Goal: Obtain resource: Download file/media

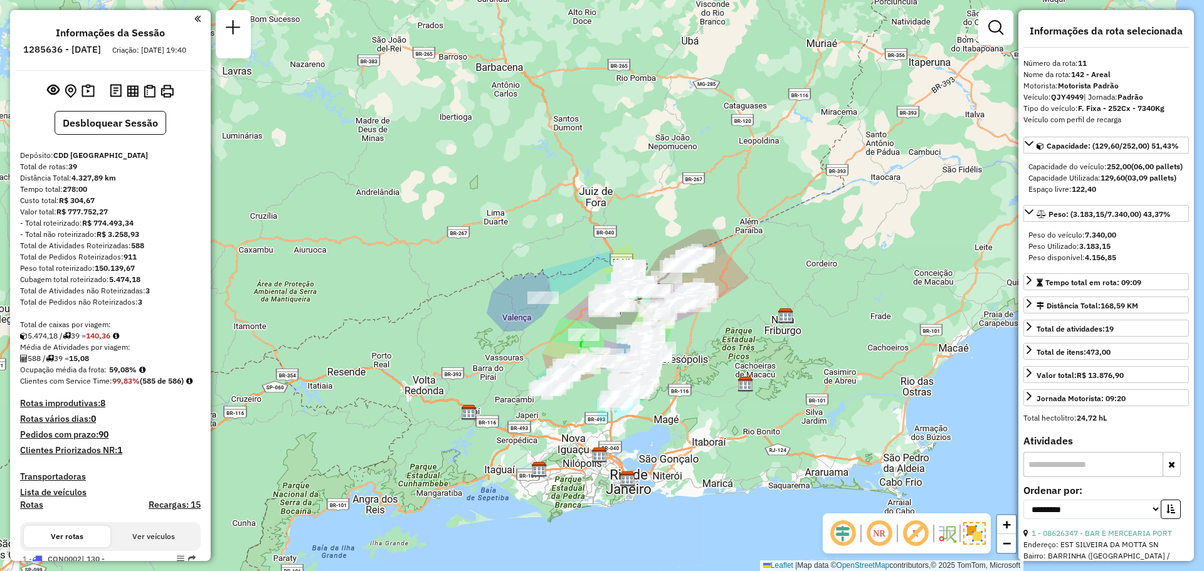
click at [666, 196] on div "Janela de atendimento Grade de atendimento Capacidade Transportadoras Veículos …" at bounding box center [602, 285] width 1204 height 571
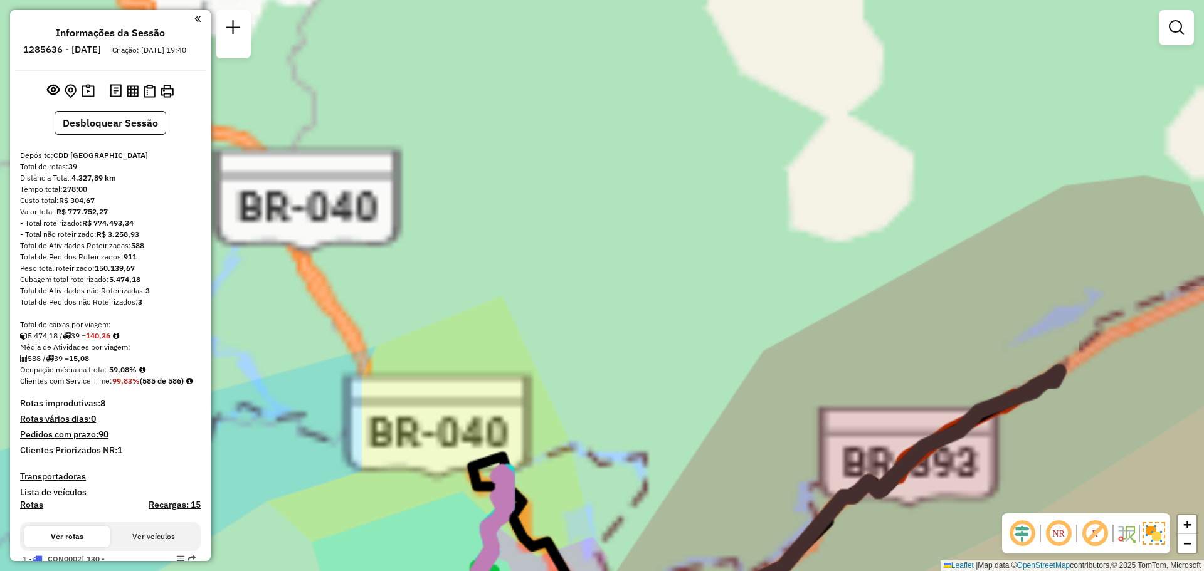
scroll to position [1210, 0]
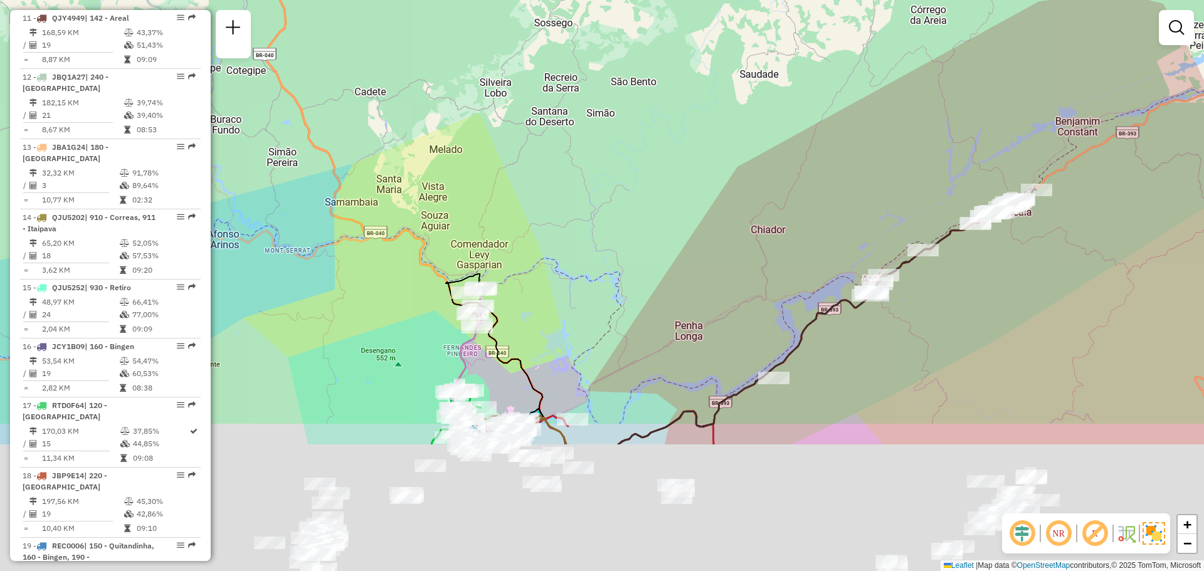
drag, startPoint x: 630, startPoint y: 69, endPoint x: 519, endPoint y: 321, distance: 275.0
click at [634, 3] on div "Janela de atendimento Grade de atendimento Capacidade Transportadoras Veículos …" at bounding box center [602, 285] width 1204 height 571
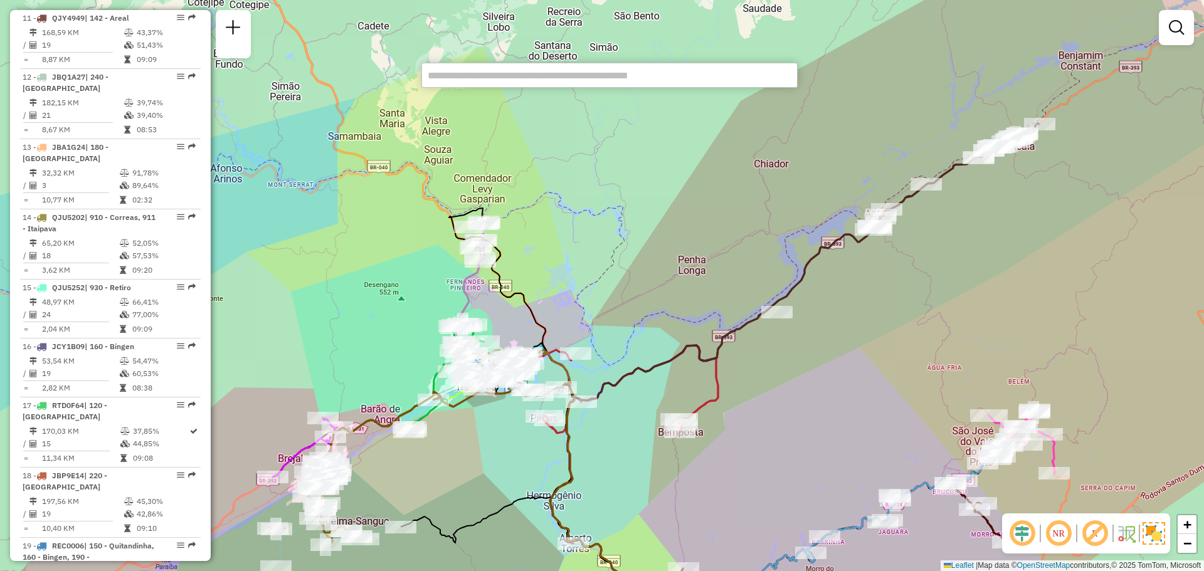
paste input "*****"
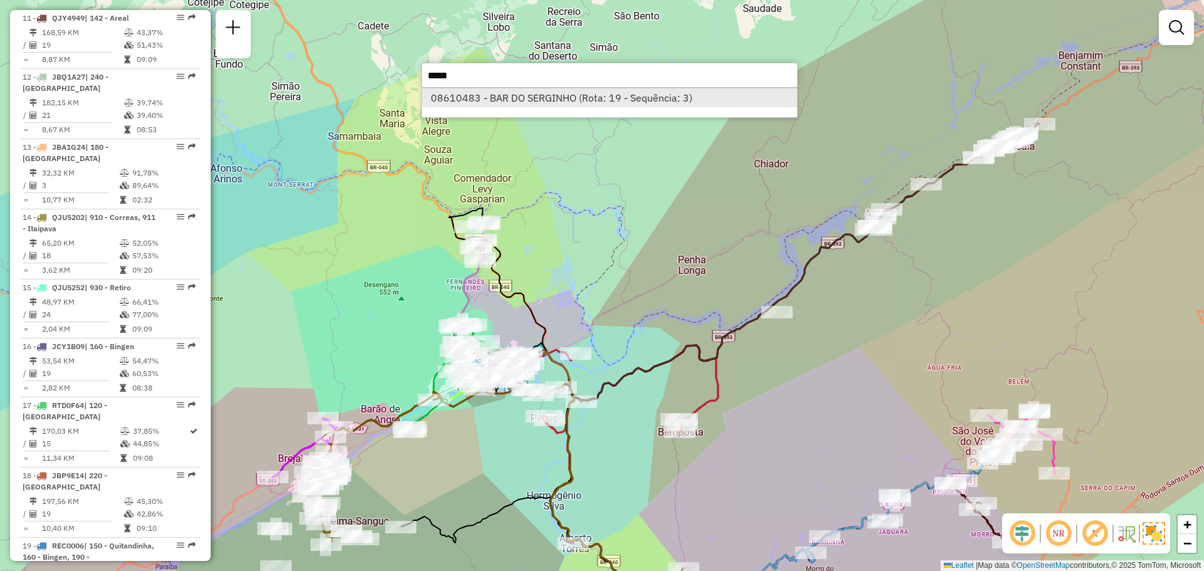
type input "*****"
click at [584, 107] on li "08610483 - BAR DO SERGINHO (Rota: 19 - Sequência: 3)" at bounding box center [609, 97] width 375 height 19
select select "**********"
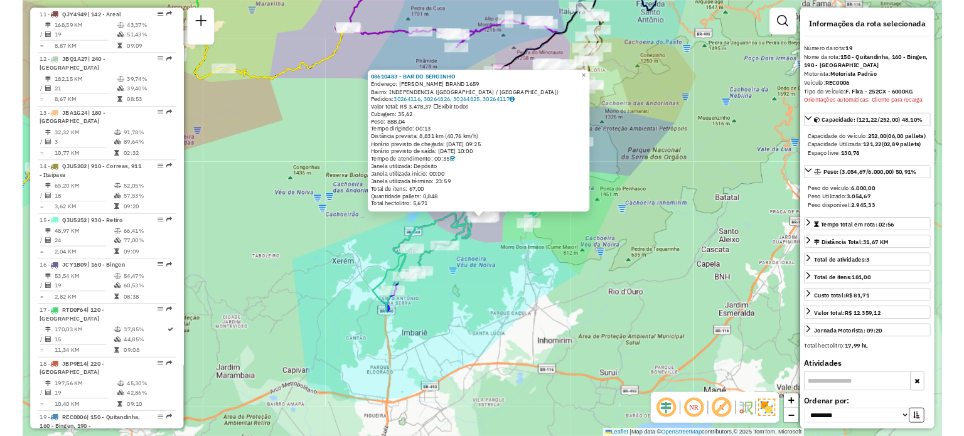
scroll to position [1716, 0]
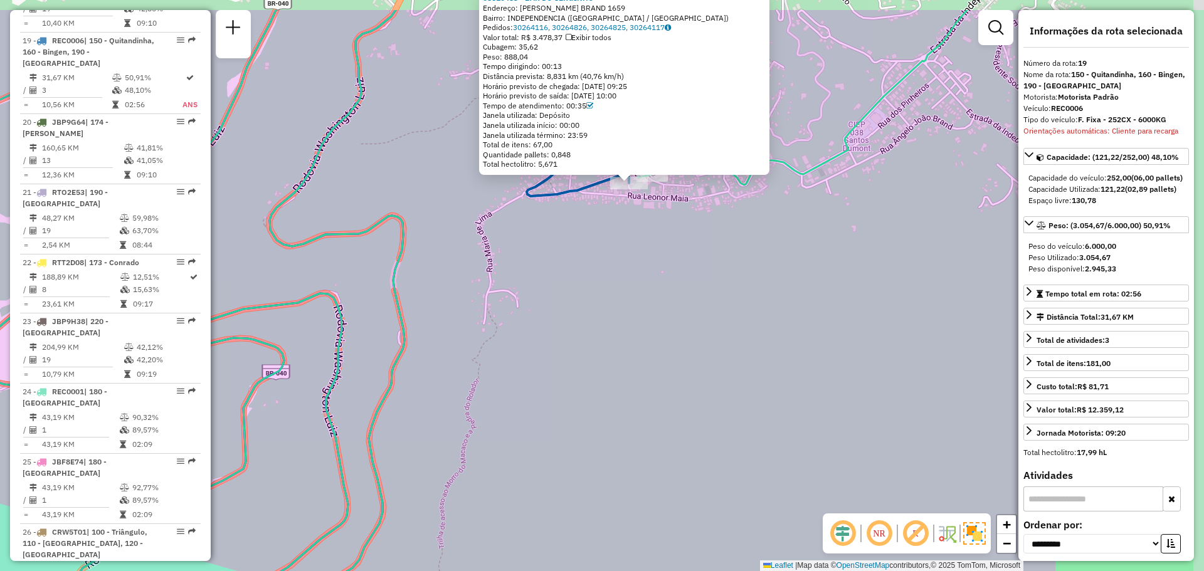
drag, startPoint x: 611, startPoint y: 196, endPoint x: 597, endPoint y: 302, distance: 107.6
click at [593, 319] on div "08610483 - BAR DO SERGINHO Endereço: [PERSON_NAME] BRAND 1659 Bairro: [GEOGRAPH…" at bounding box center [602, 285] width 1204 height 571
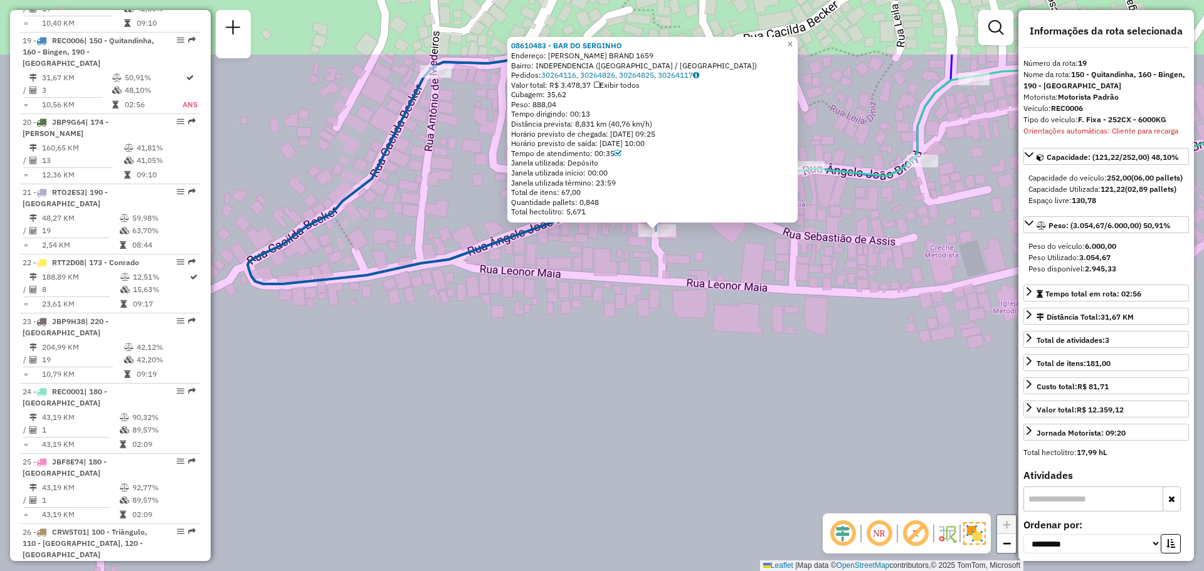
drag, startPoint x: 674, startPoint y: 159, endPoint x: 643, endPoint y: 270, distance: 115.2
click at [639, 279] on div "08610483 - BAR DO SERGINHO Endereço: [PERSON_NAME] BRAND 1659 Bairro: [GEOGRAPH…" at bounding box center [602, 285] width 1204 height 571
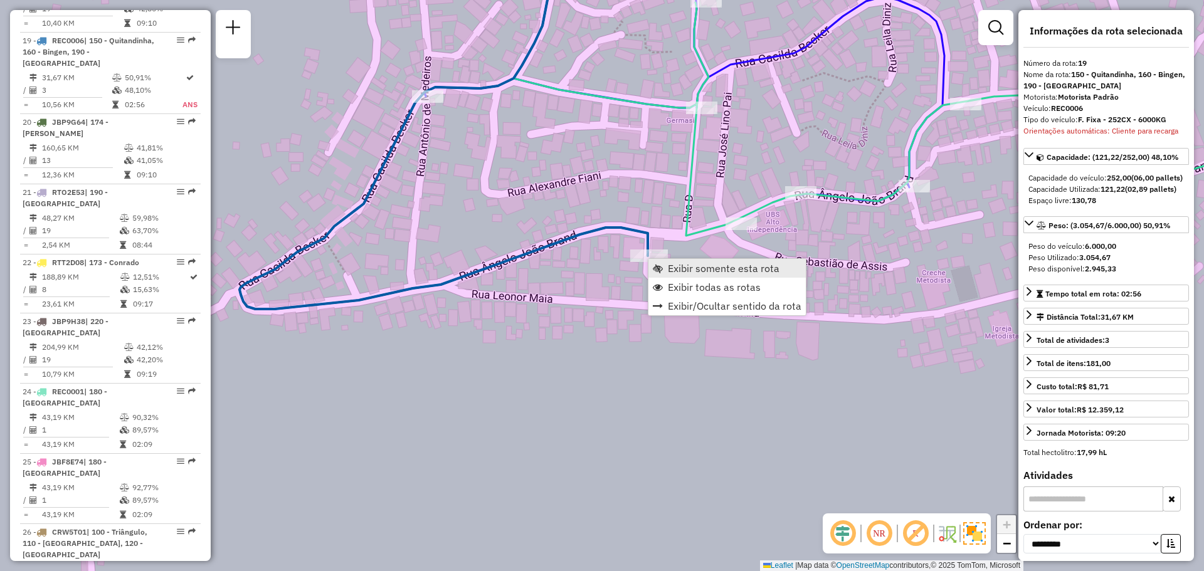
click at [667, 270] on link "Exibir somente esta rota" at bounding box center [727, 268] width 157 height 19
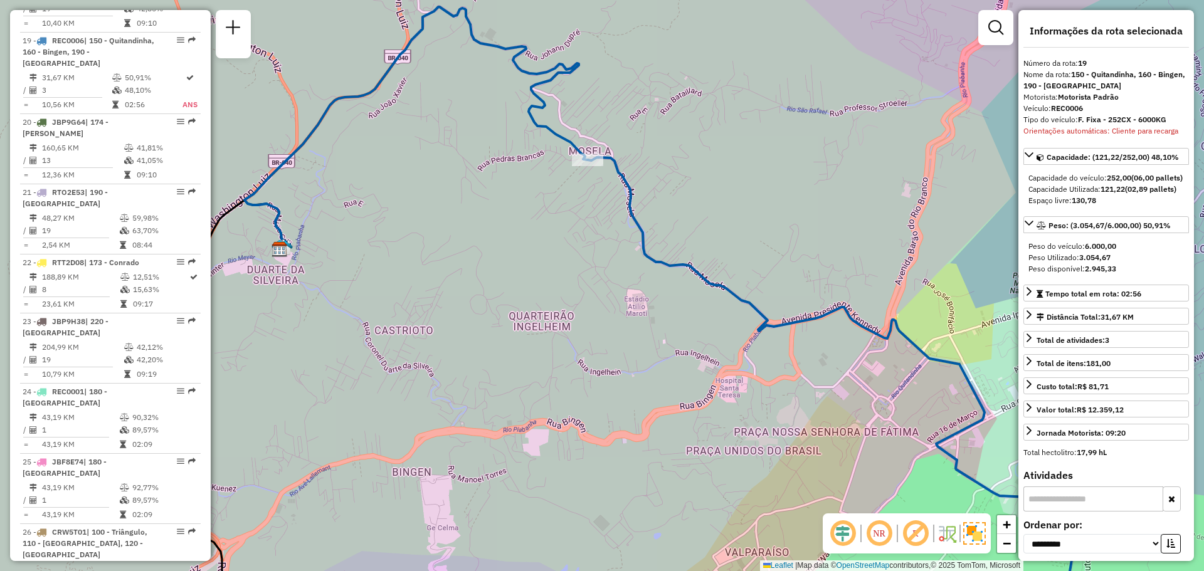
drag, startPoint x: 691, startPoint y: 285, endPoint x: 457, endPoint y: 104, distance: 296.0
click at [457, 105] on div "Janela de atendimento Grade de atendimento Capacidade Transportadoras Veículos …" at bounding box center [602, 285] width 1204 height 571
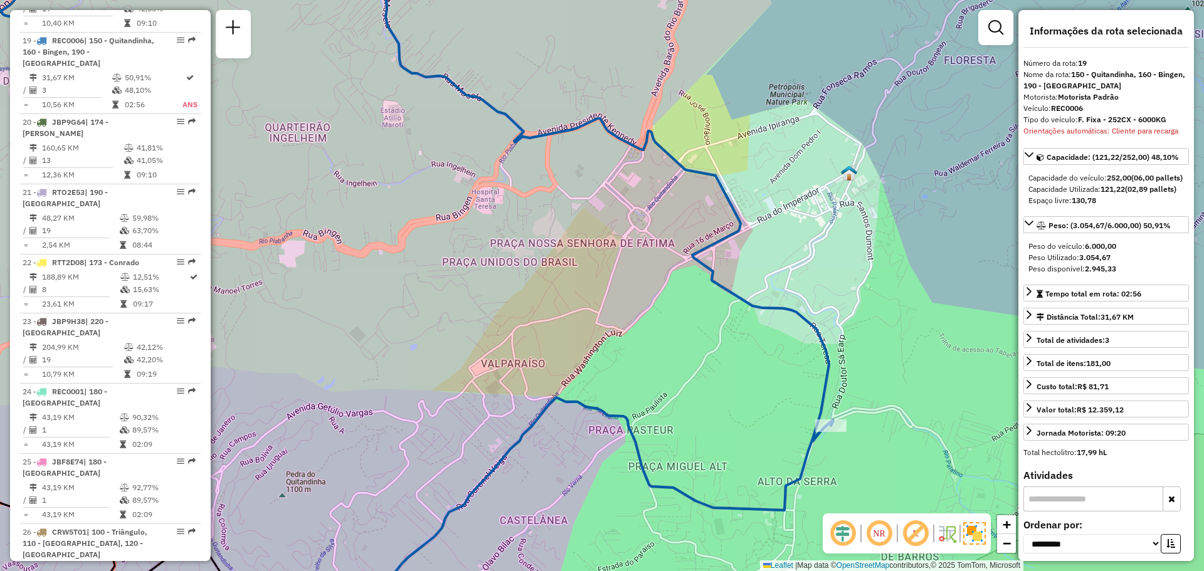
drag, startPoint x: 626, startPoint y: 314, endPoint x: 496, endPoint y: 129, distance: 226.9
click at [496, 129] on div "Janela de atendimento Grade de atendimento Capacidade Transportadoras Veículos …" at bounding box center [602, 285] width 1204 height 571
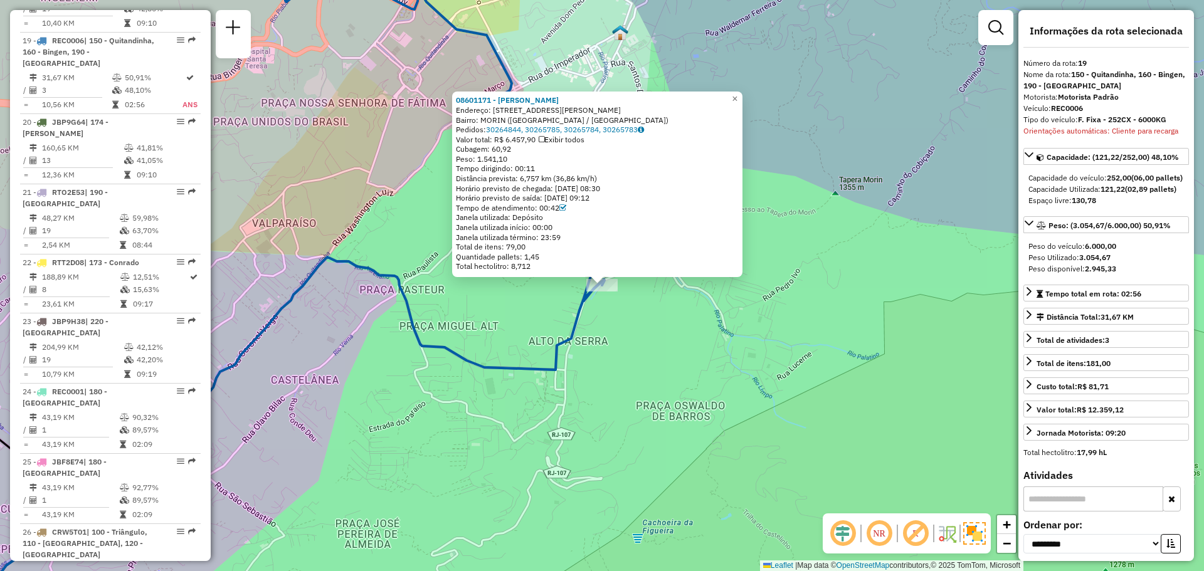
click at [629, 349] on div "08601171 - [PERSON_NAME]: AV GENERAL [PERSON_NAME] 2 Bairro: MORIN ([GEOGRAPHIC…" at bounding box center [602, 285] width 1204 height 571
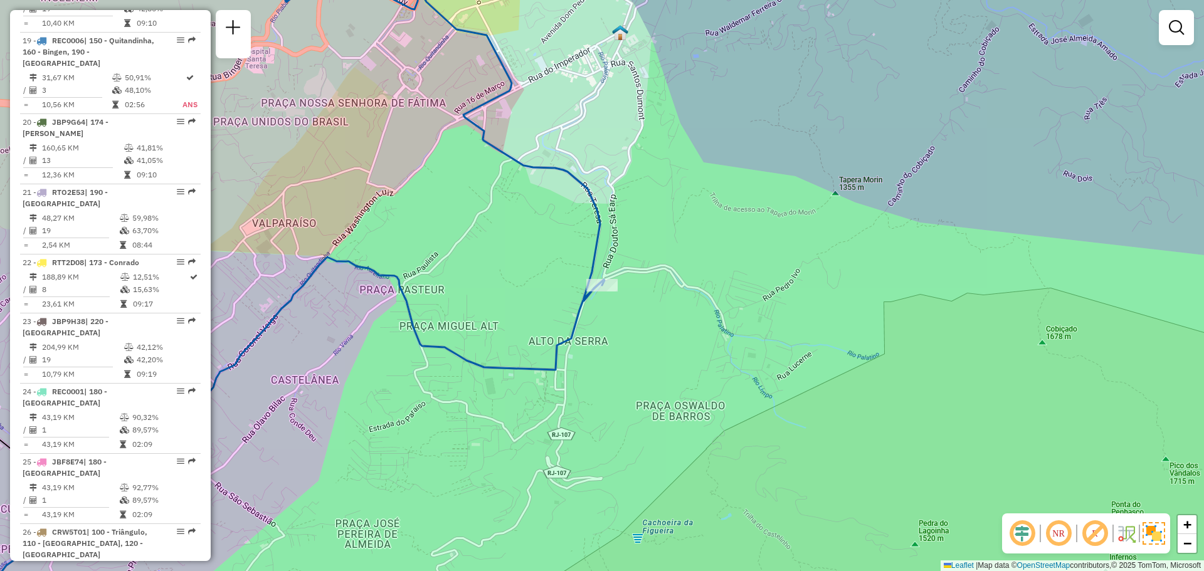
drag, startPoint x: 538, startPoint y: 399, endPoint x: 802, endPoint y: 79, distance: 414.8
click at [802, 79] on div "Janela de atendimento Grade de atendimento Capacidade Transportadoras Veículos …" at bounding box center [602, 285] width 1204 height 571
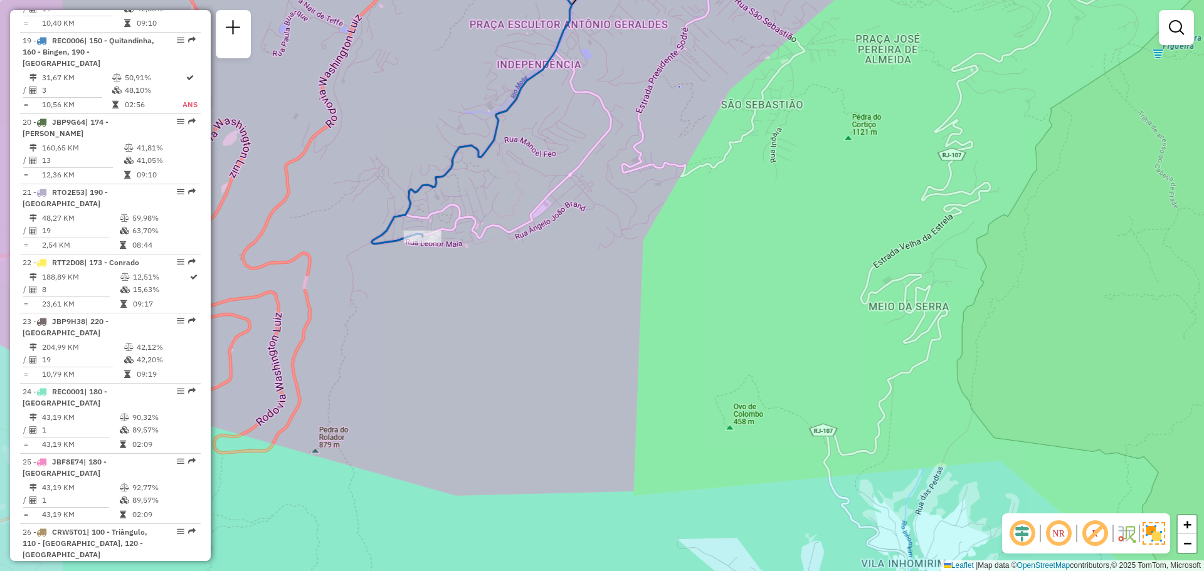
drag, startPoint x: 571, startPoint y: 262, endPoint x: 657, endPoint y: 260, distance: 85.3
click at [657, 260] on div "Janela de atendimento Grade de atendimento Capacidade Transportadoras Veículos …" at bounding box center [602, 285] width 1204 height 571
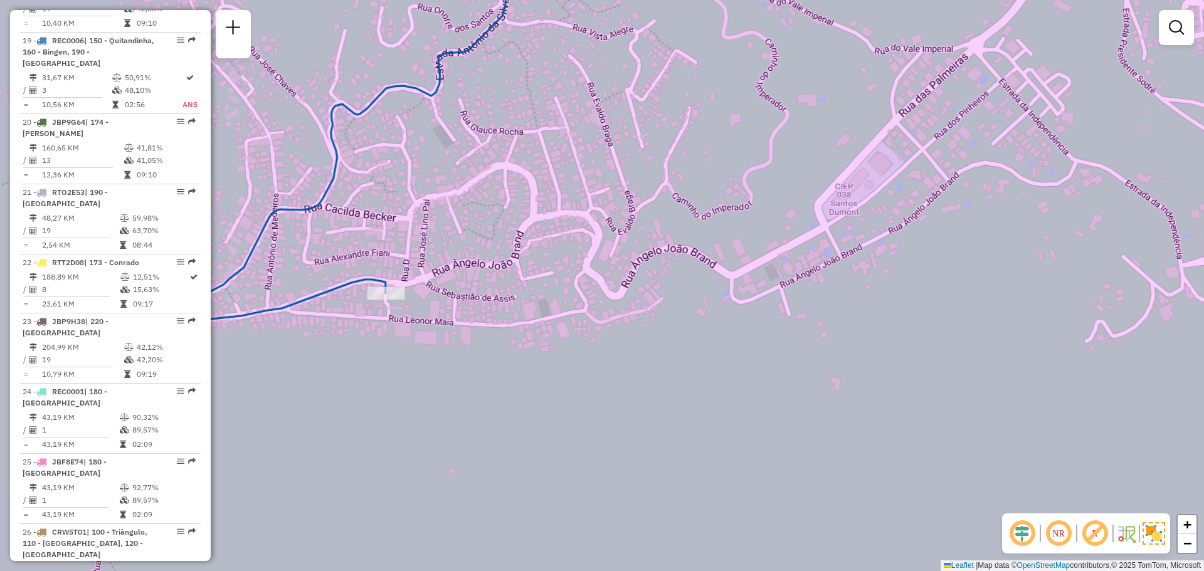
click at [385, 304] on div "Janela de atendimento Grade de atendimento Capacidade Transportadoras Veículos …" at bounding box center [602, 285] width 1204 height 571
select select "**********"
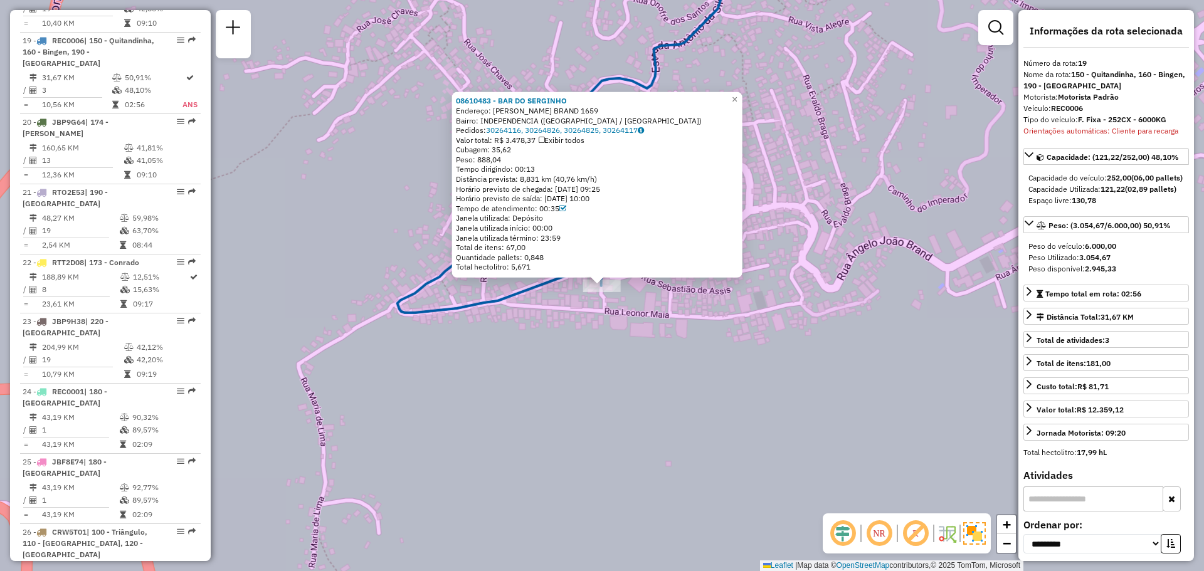
click at [630, 320] on div "08610483 - BAR DO SERGINHO Endereço: [PERSON_NAME] BRAND 1659 Bairro: [GEOGRAPH…" at bounding box center [602, 285] width 1204 height 571
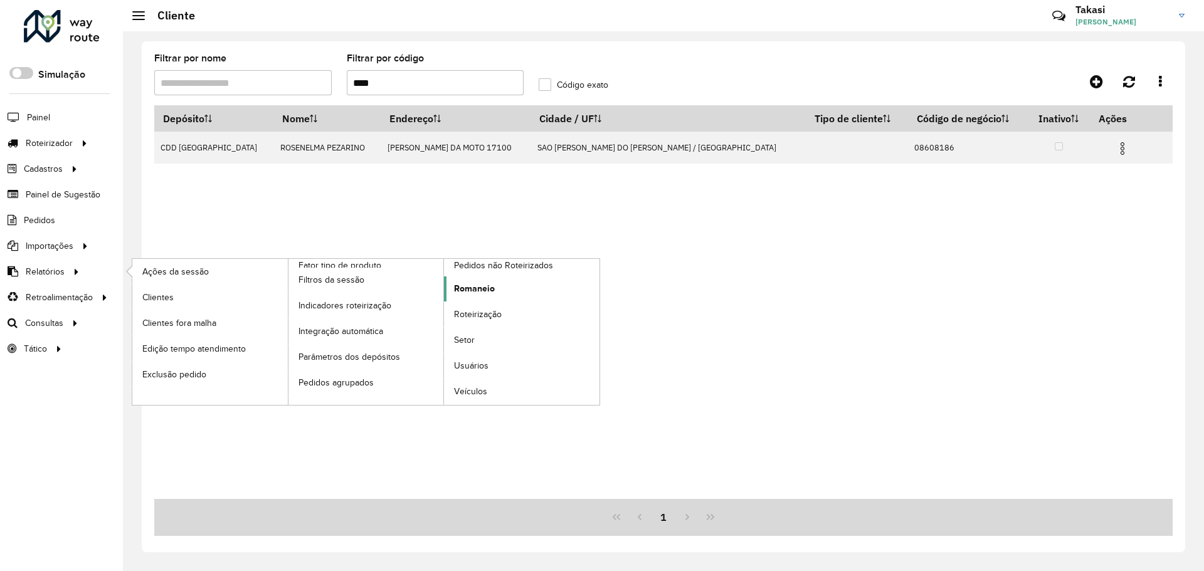
click at [475, 292] on span "Romaneio" at bounding box center [474, 288] width 41 height 13
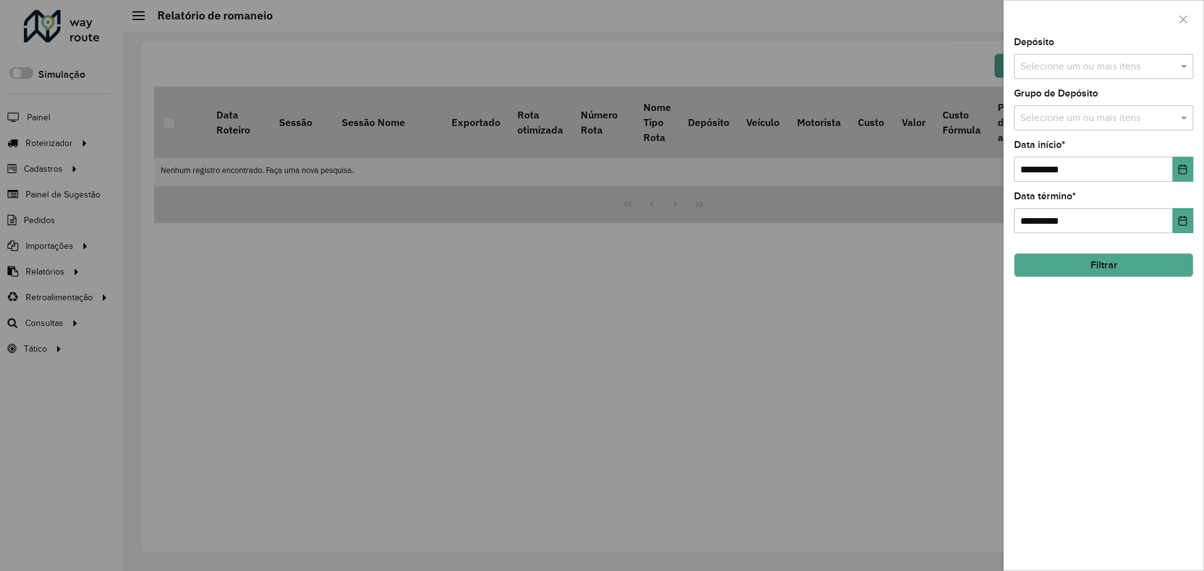
click at [1112, 63] on input "text" at bounding box center [1097, 67] width 161 height 15
click at [1066, 131] on div "CDD [GEOGRAPHIC_DATA]" at bounding box center [1104, 129] width 178 height 21
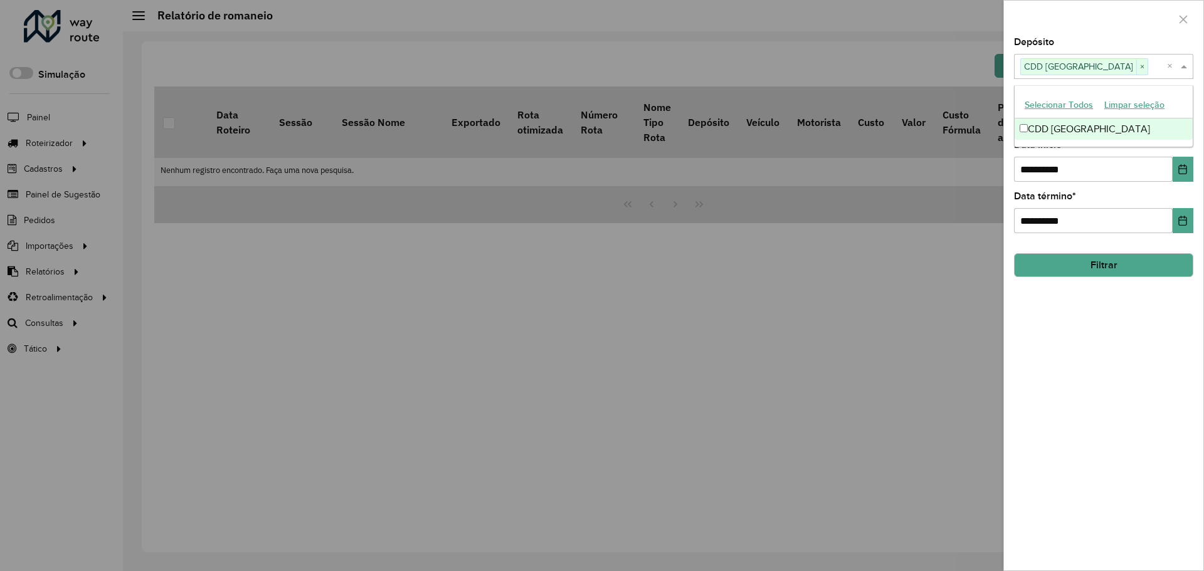
click at [1075, 350] on div "**********" at bounding box center [1103, 304] width 199 height 533
click at [1140, 125] on input "text" at bounding box center [1097, 118] width 161 height 15
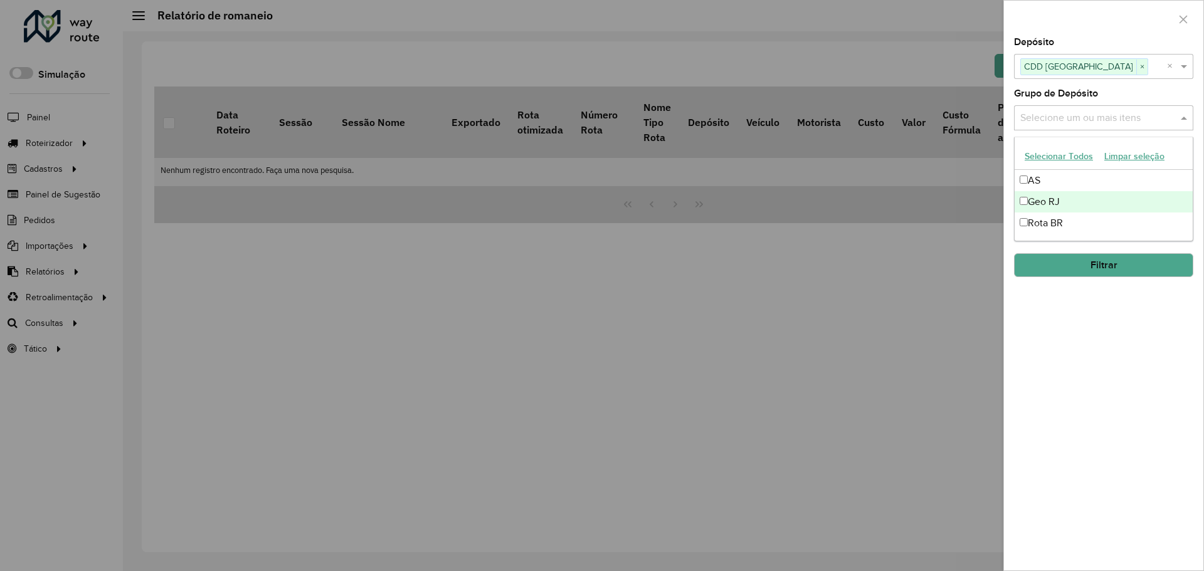
click at [1054, 201] on div "Geo RJ" at bounding box center [1104, 201] width 178 height 21
click at [1085, 341] on div "**********" at bounding box center [1103, 304] width 199 height 533
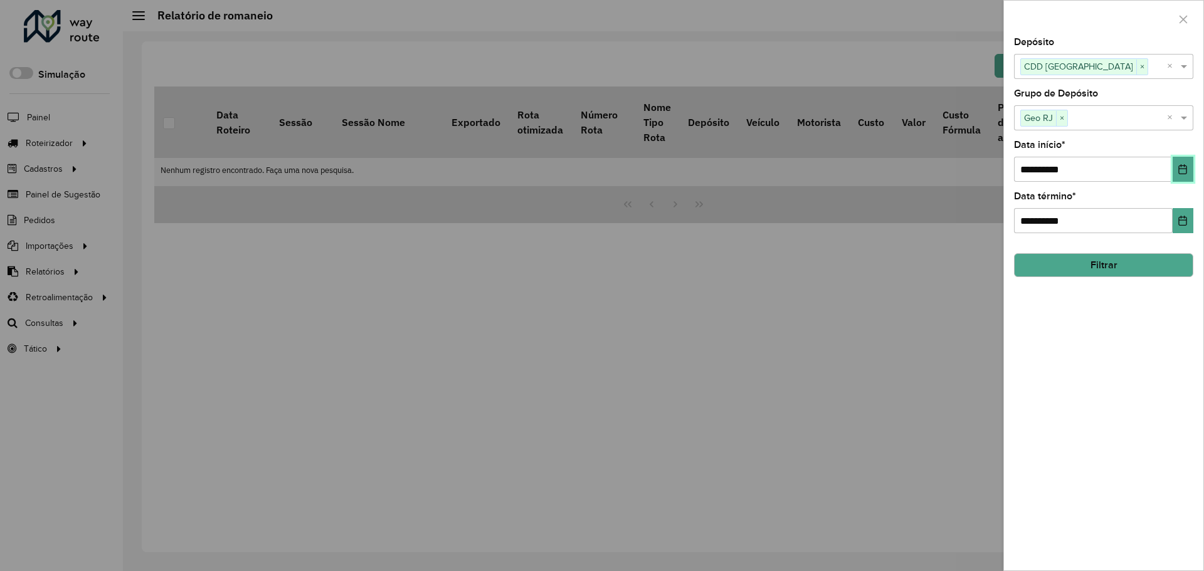
click at [1179, 173] on icon "Choose Date" at bounding box center [1183, 169] width 8 height 10
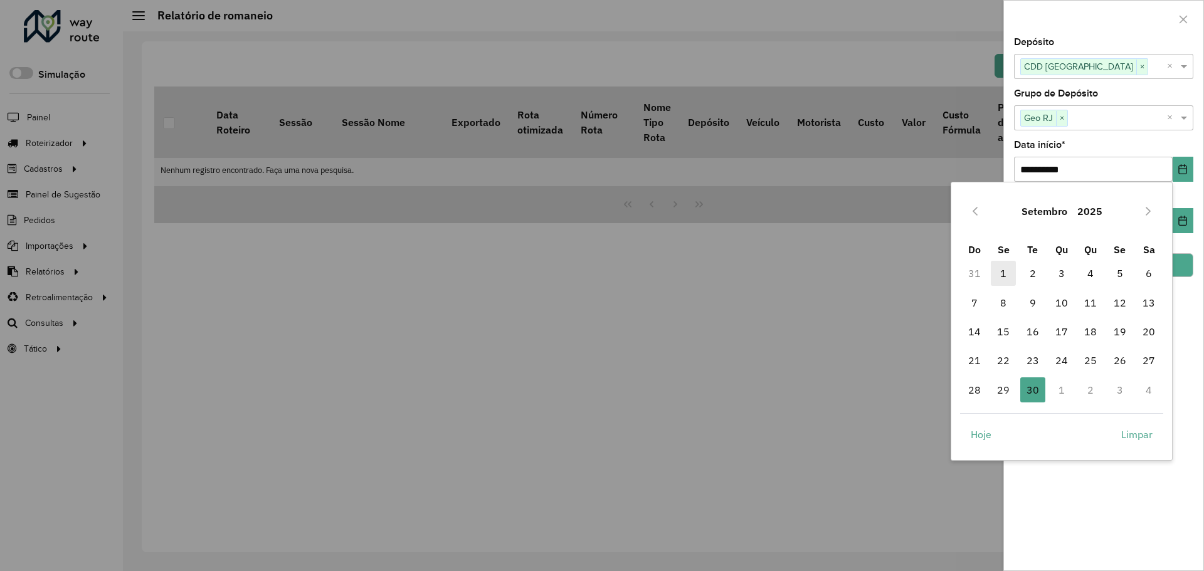
click at [1004, 270] on span "1" at bounding box center [1003, 273] width 25 height 25
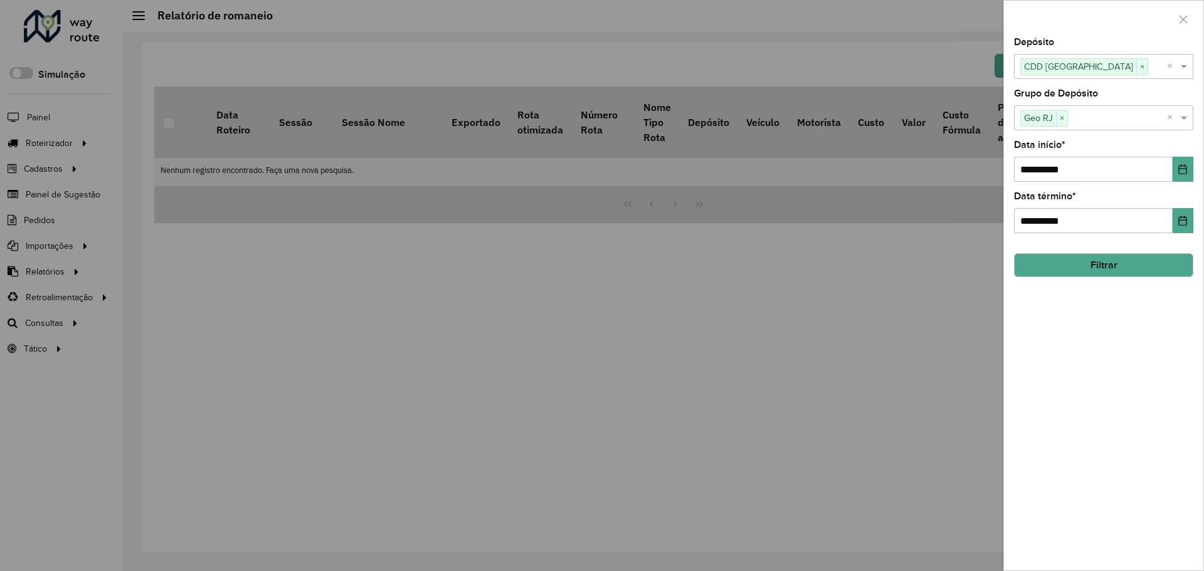
click at [1125, 263] on button "Filtrar" at bounding box center [1103, 265] width 179 height 24
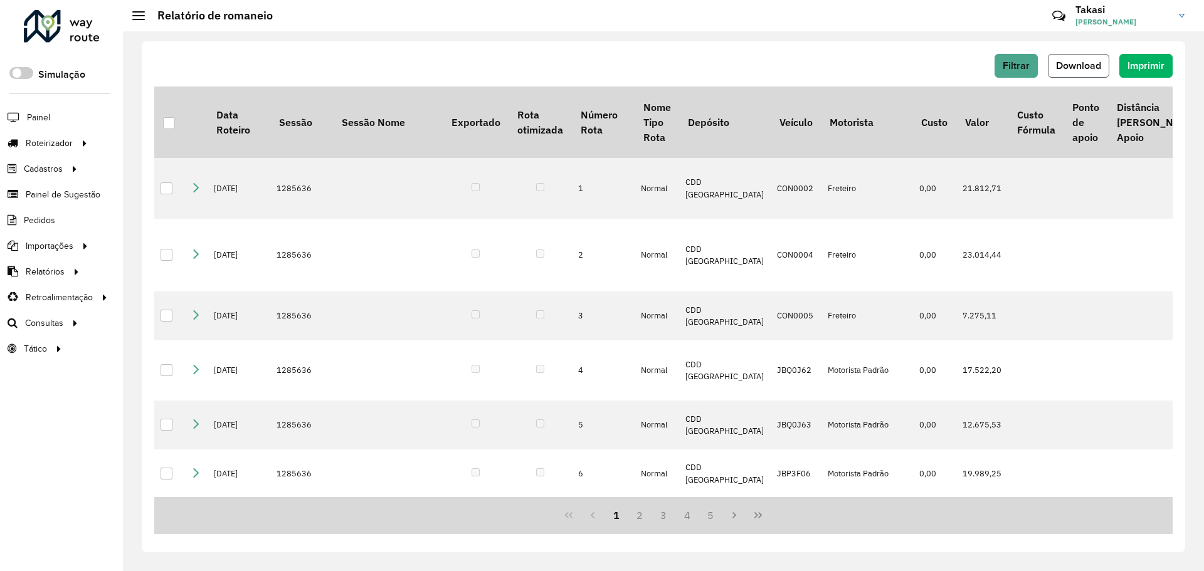
click at [1073, 63] on span "Download" at bounding box center [1078, 65] width 45 height 11
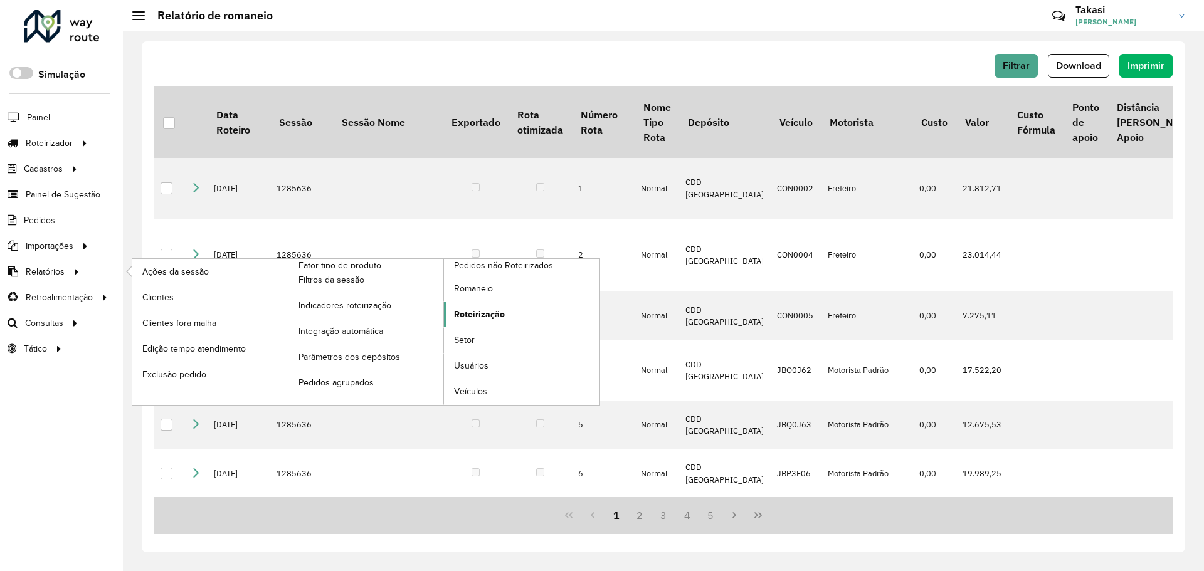
click at [469, 316] on span "Roteirização" at bounding box center [479, 314] width 51 height 13
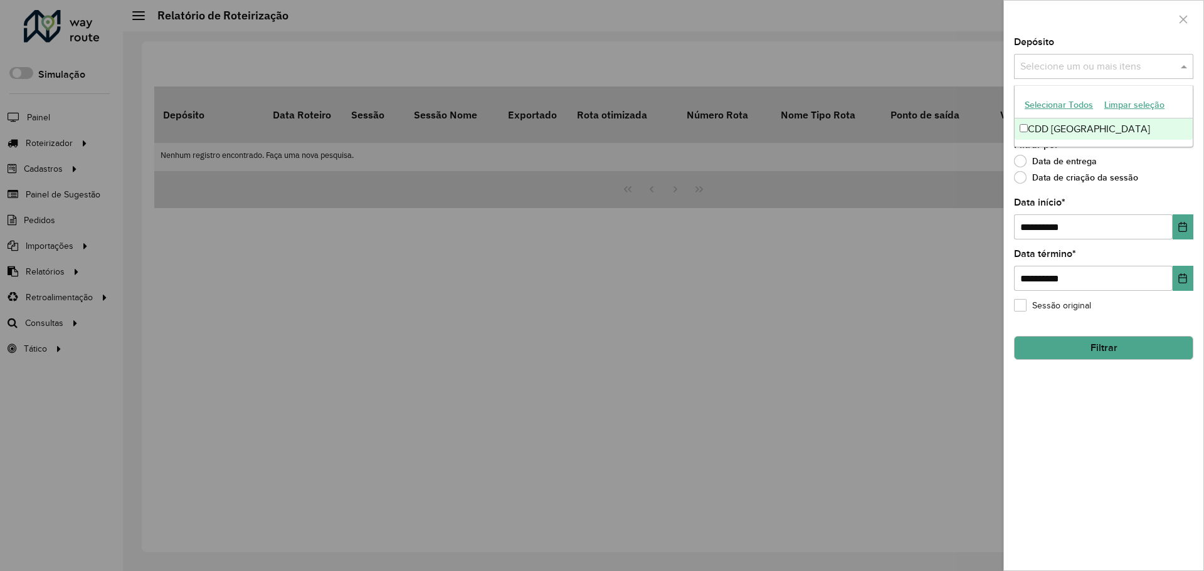
click at [1133, 67] on input "text" at bounding box center [1097, 67] width 161 height 15
click at [1092, 119] on div "CDD [GEOGRAPHIC_DATA]" at bounding box center [1104, 129] width 178 height 21
click at [1167, 157] on div "Data de entrega" at bounding box center [1103, 164] width 179 height 15
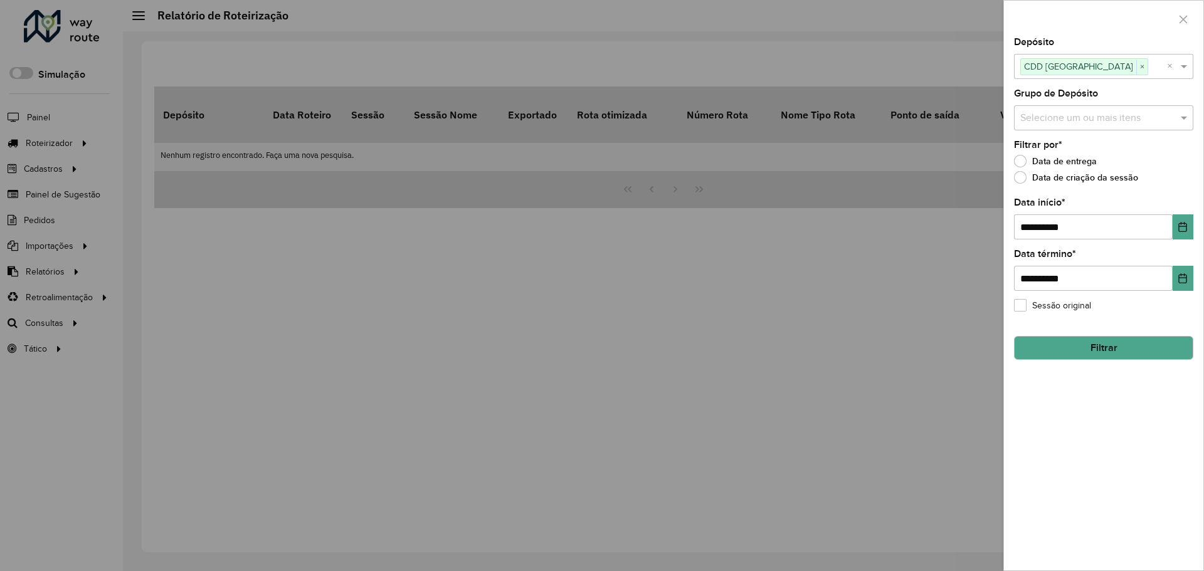
click at [1142, 102] on div "Grupo de Depósito Selecione um ou mais itens" at bounding box center [1103, 109] width 179 height 41
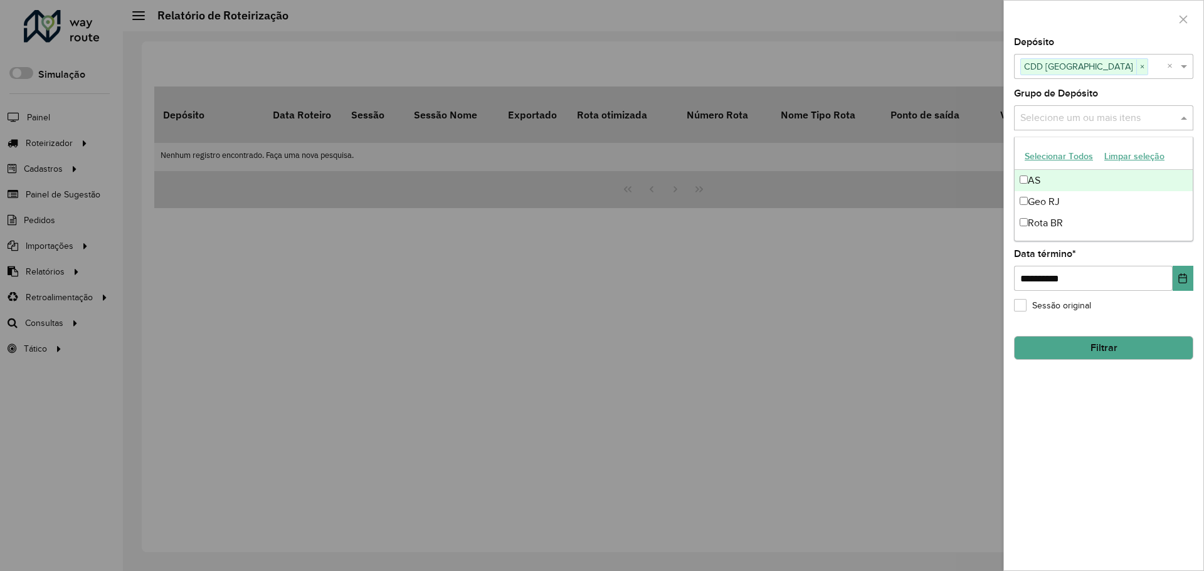
click at [1137, 115] on input "text" at bounding box center [1097, 118] width 161 height 15
click at [1087, 196] on div "Geo RJ" at bounding box center [1104, 201] width 178 height 21
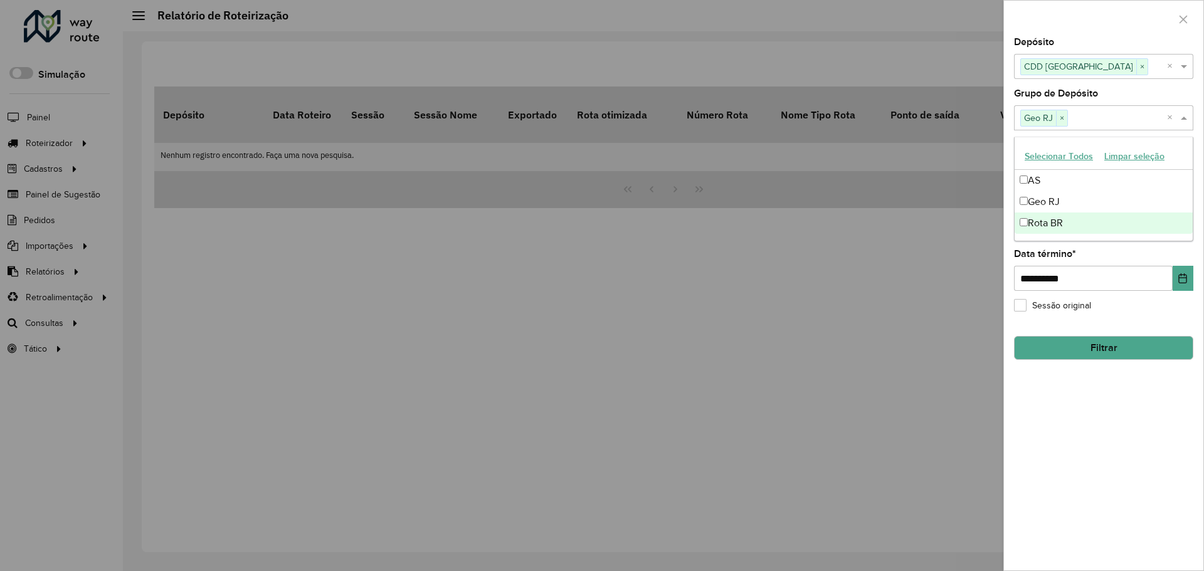
click at [1122, 420] on div "**********" at bounding box center [1103, 304] width 199 height 533
click at [1181, 223] on icon "Choose Date" at bounding box center [1183, 227] width 10 height 10
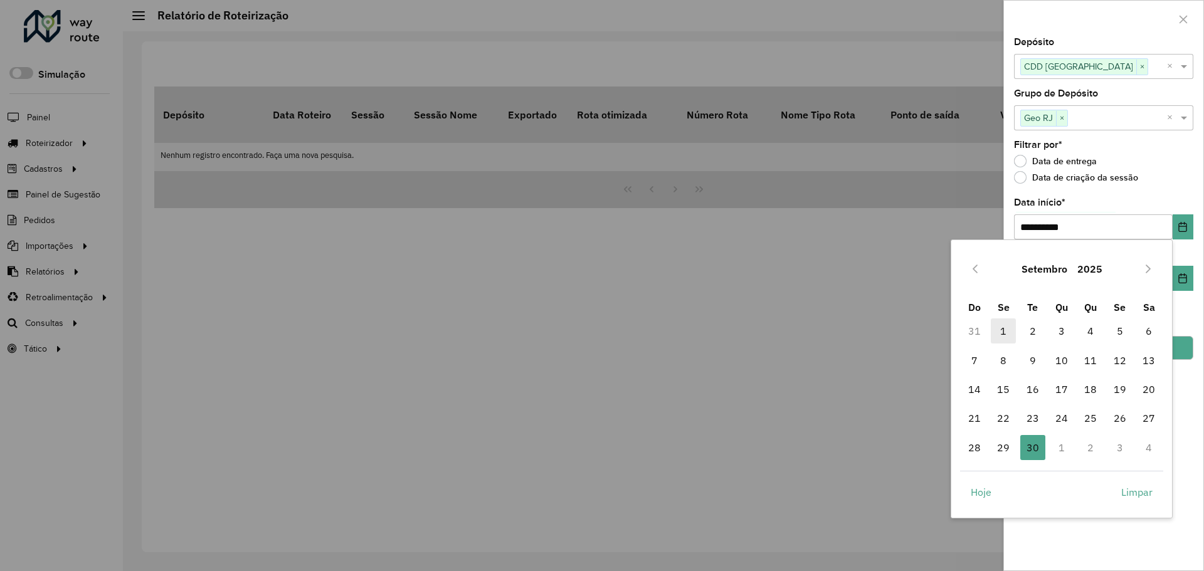
click at [1009, 336] on span "1" at bounding box center [1003, 331] width 25 height 25
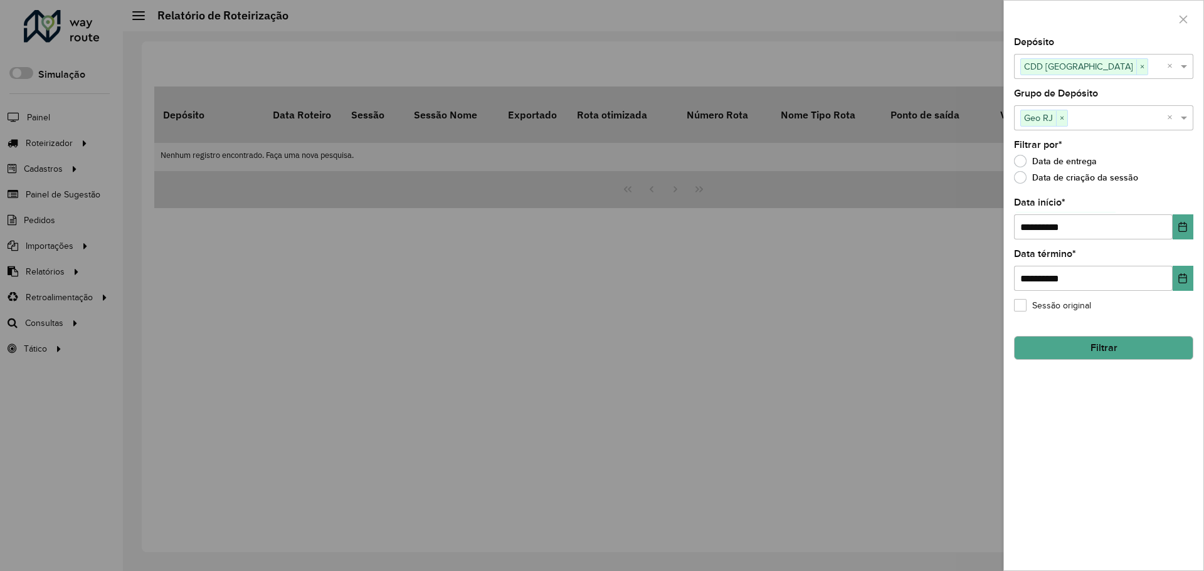
click at [1137, 344] on button "Filtrar" at bounding box center [1103, 348] width 179 height 24
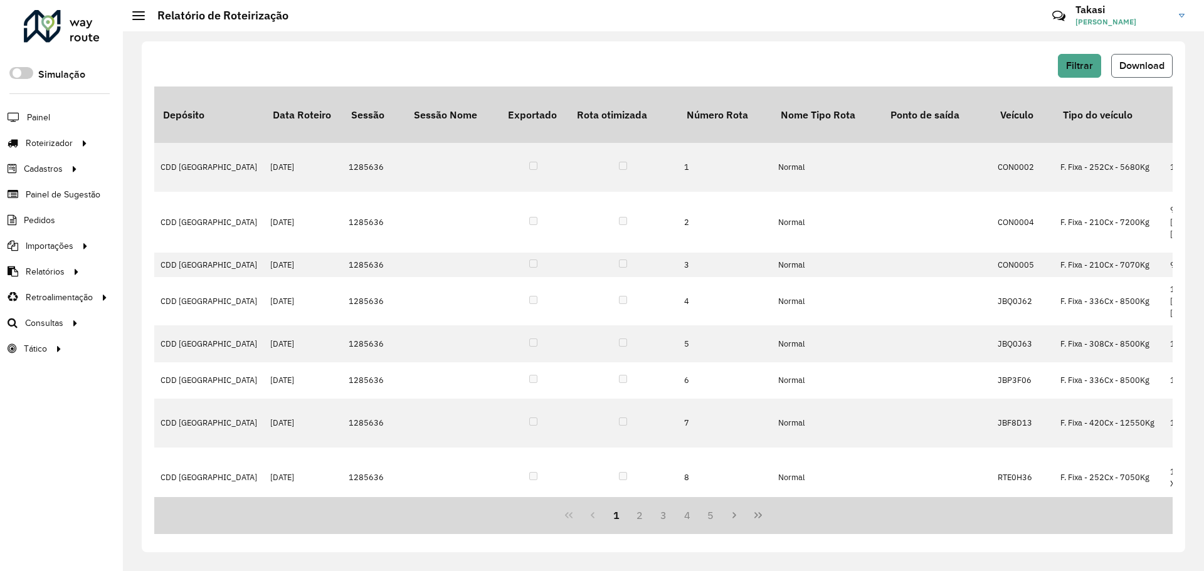
click at [1132, 61] on span "Download" at bounding box center [1142, 65] width 45 height 11
